Goal: Task Accomplishment & Management: Complete application form

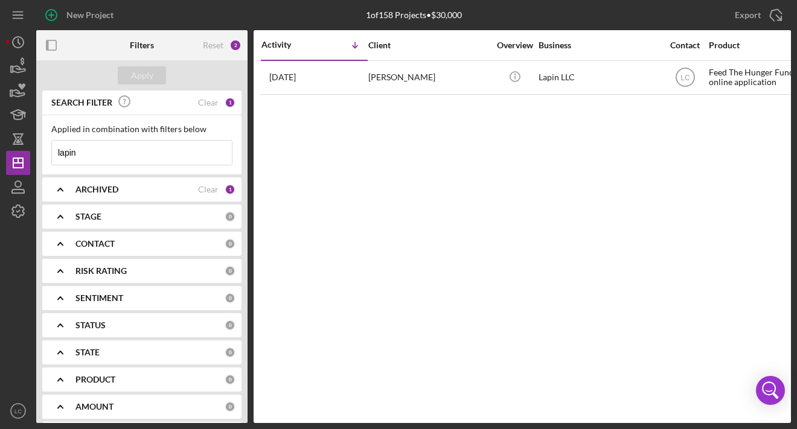
click at [197, 156] on input "lapin" at bounding box center [142, 153] width 180 height 24
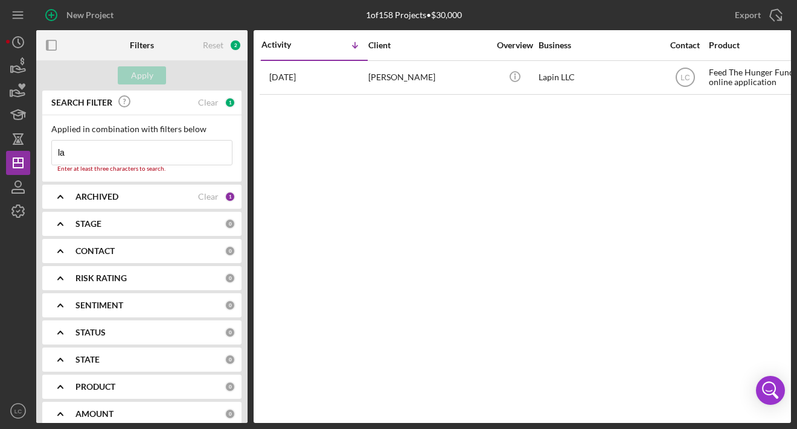
type input "l"
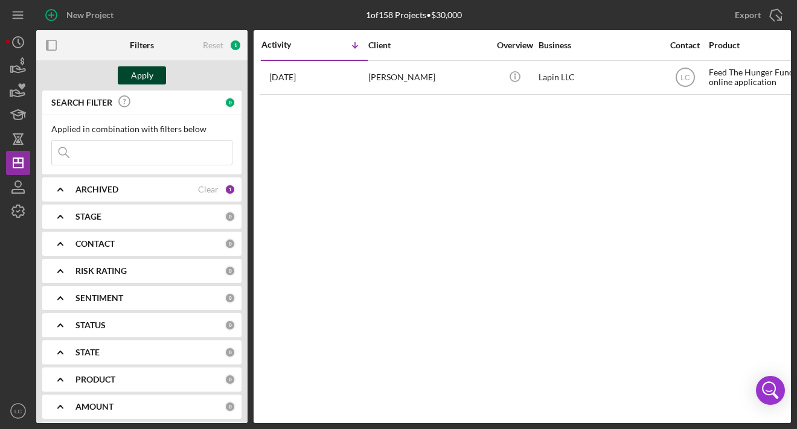
click at [145, 76] on div "Apply" at bounding box center [142, 75] width 22 height 18
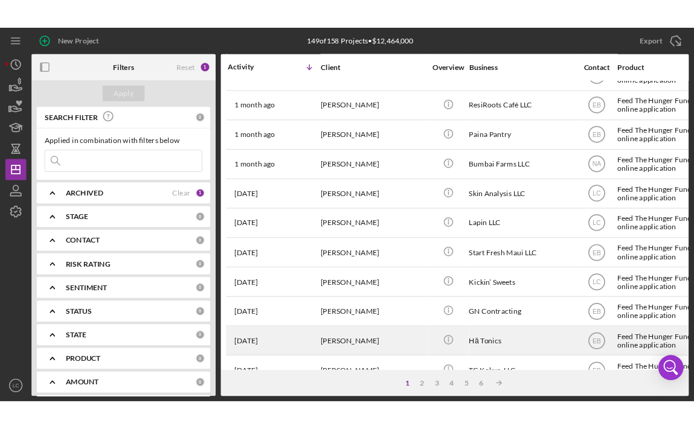
scroll to position [357, 0]
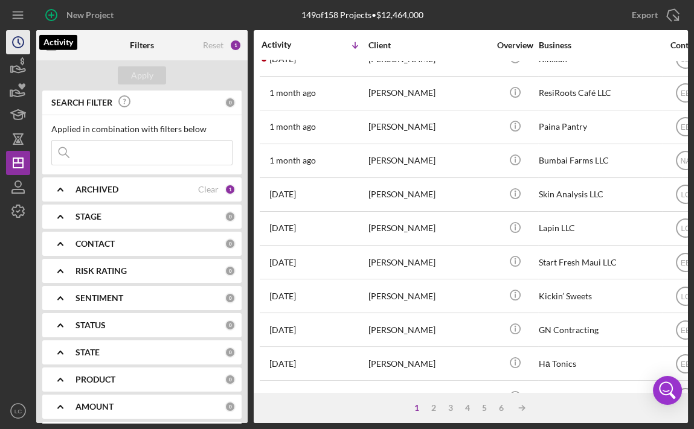
click at [13, 36] on icon "Icon/History" at bounding box center [18, 42] width 30 height 30
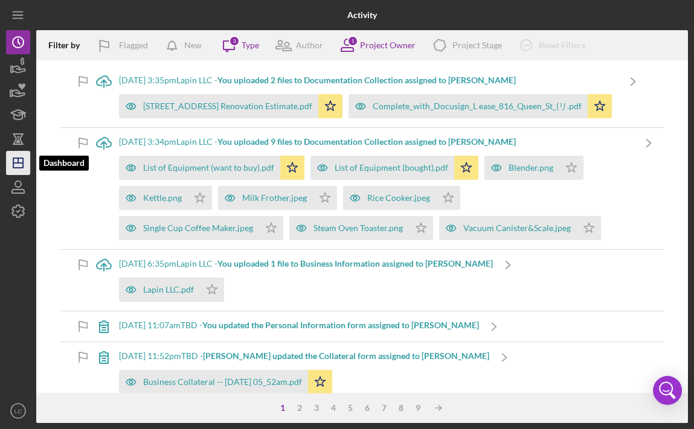
click at [29, 157] on icon "Icon/Dashboard" at bounding box center [18, 163] width 30 height 30
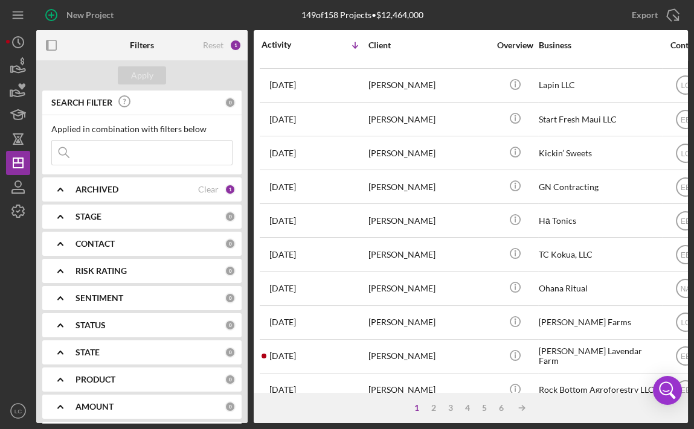
scroll to position [508, 0]
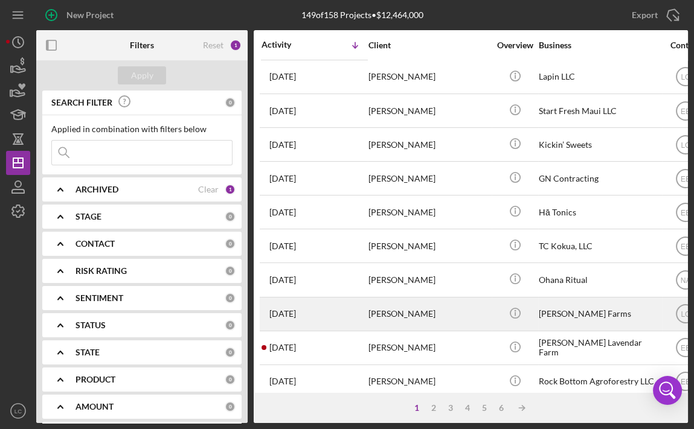
click at [434, 304] on div "[PERSON_NAME]" at bounding box center [428, 314] width 121 height 32
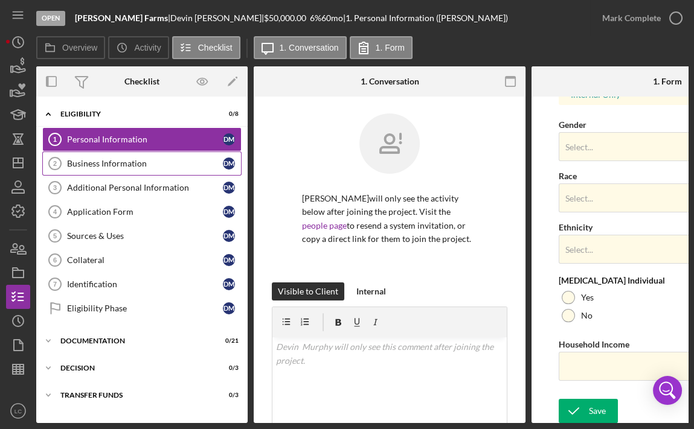
click at [117, 159] on div "Business Information" at bounding box center [145, 164] width 156 height 10
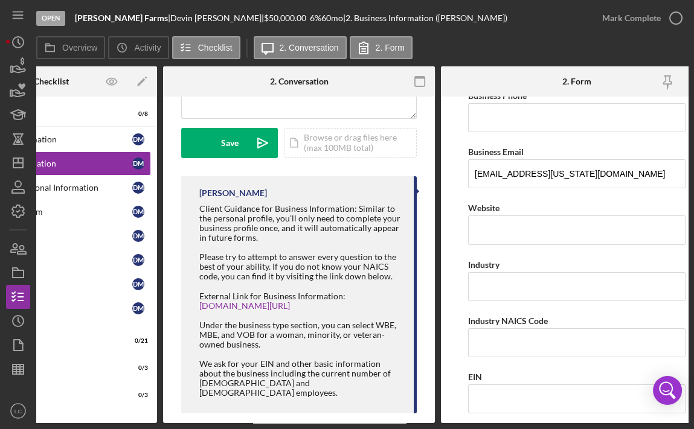
scroll to position [225, 0]
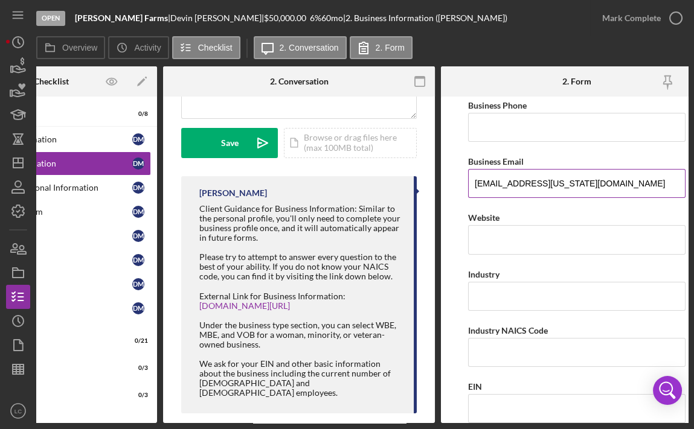
drag, startPoint x: 566, startPoint y: 184, endPoint x: 469, endPoint y: 179, distance: 97.3
click at [469, 179] on input "[EMAIL_ADDRESS][US_STATE][DOMAIN_NAME]" at bounding box center [576, 183] width 217 height 29
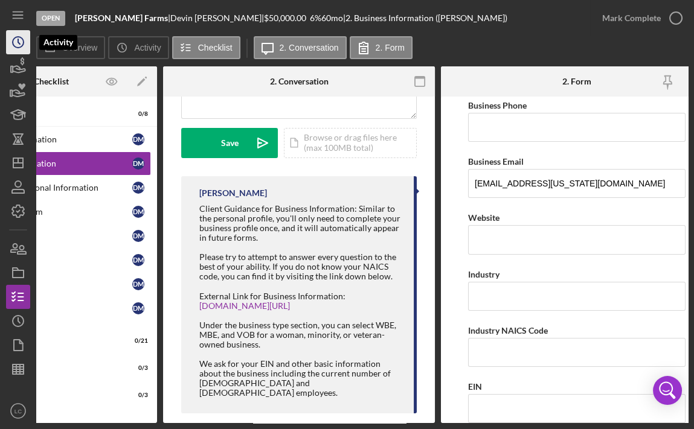
click at [13, 40] on icon "Icon/History" at bounding box center [18, 42] width 30 height 30
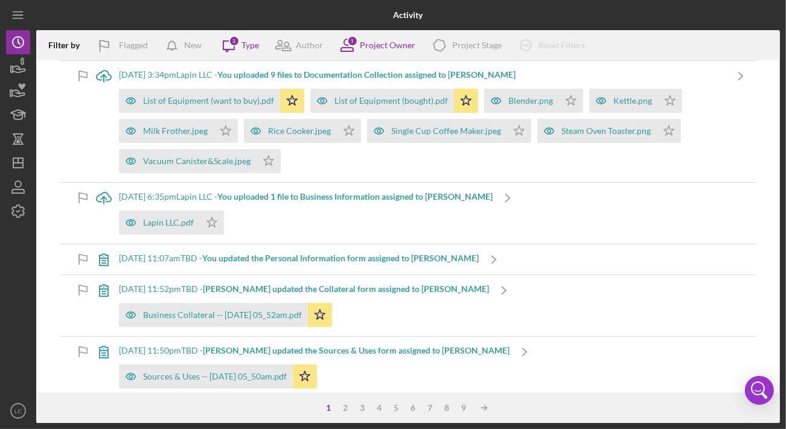
scroll to position [57, 0]
